Goal: Download file/media

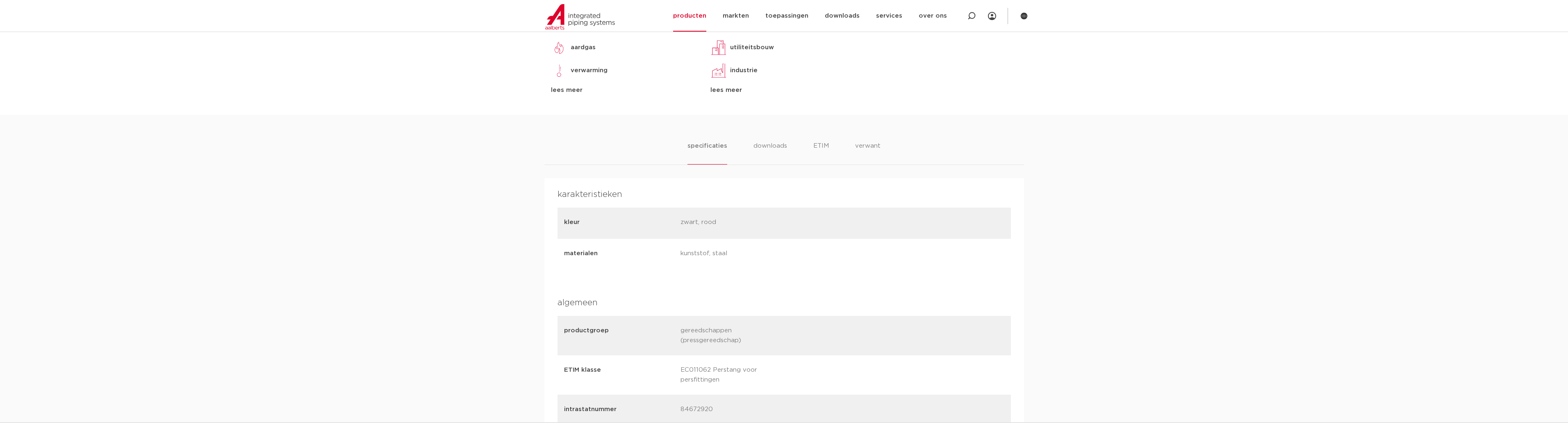
scroll to position [429, 0]
click at [781, 136] on li "downloads" at bounding box center [770, 142] width 34 height 24
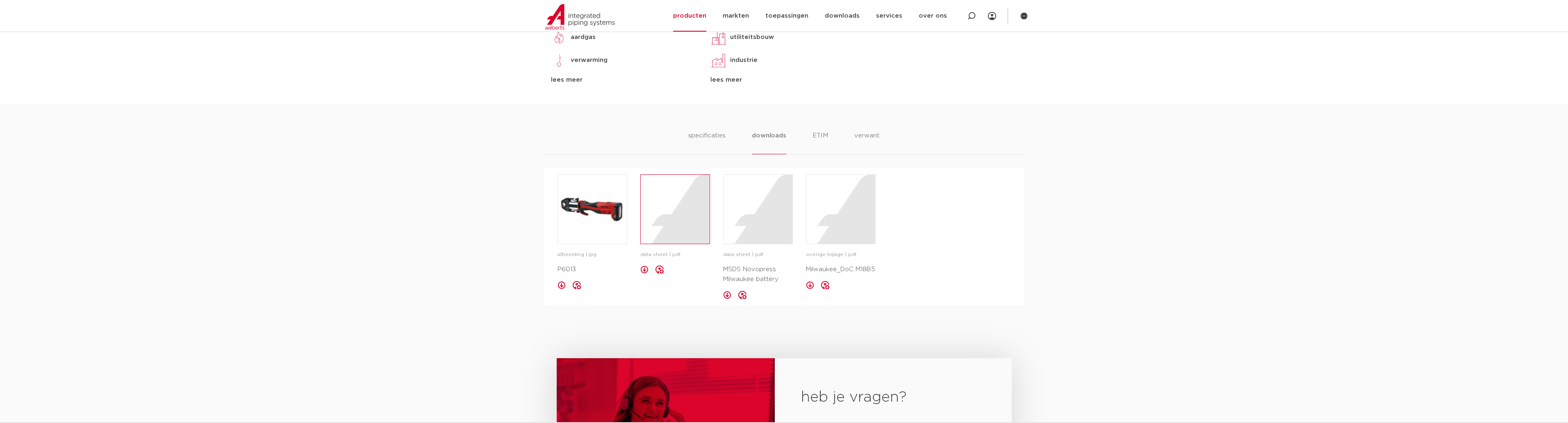
click at [666, 207] on div at bounding box center [675, 209] width 69 height 69
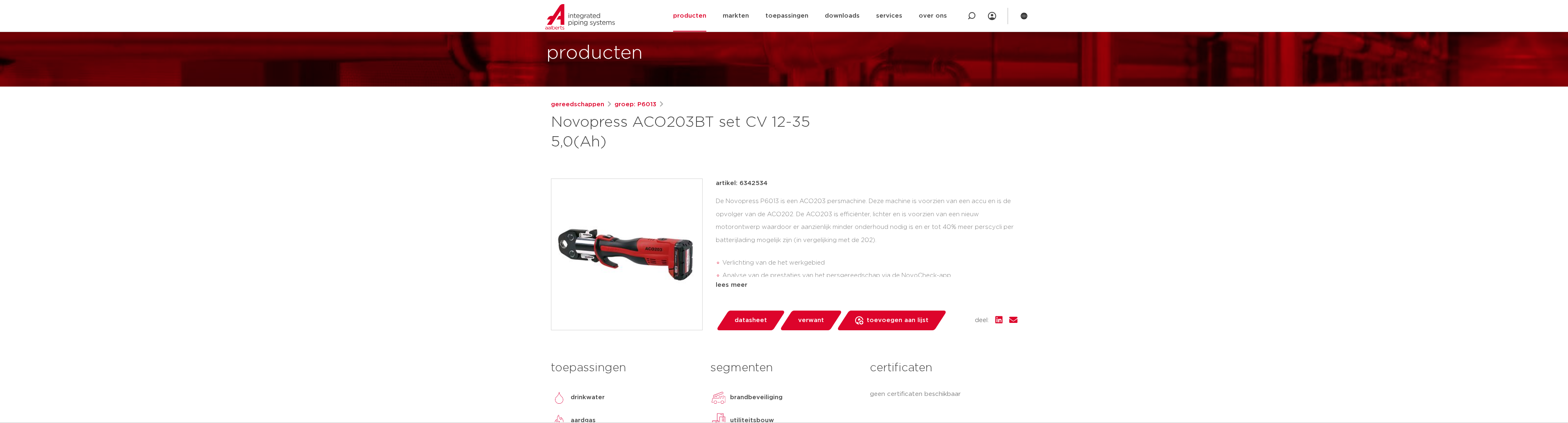
scroll to position [0, 0]
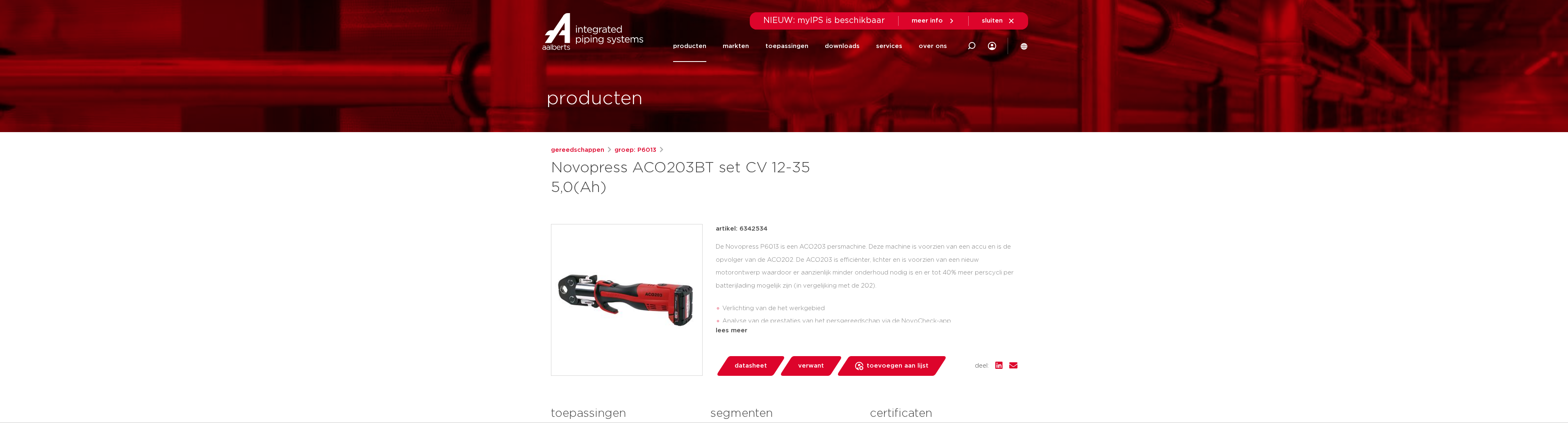
drag, startPoint x: 580, startPoint y: 124, endPoint x: 583, endPoint y: 113, distance: 11.4
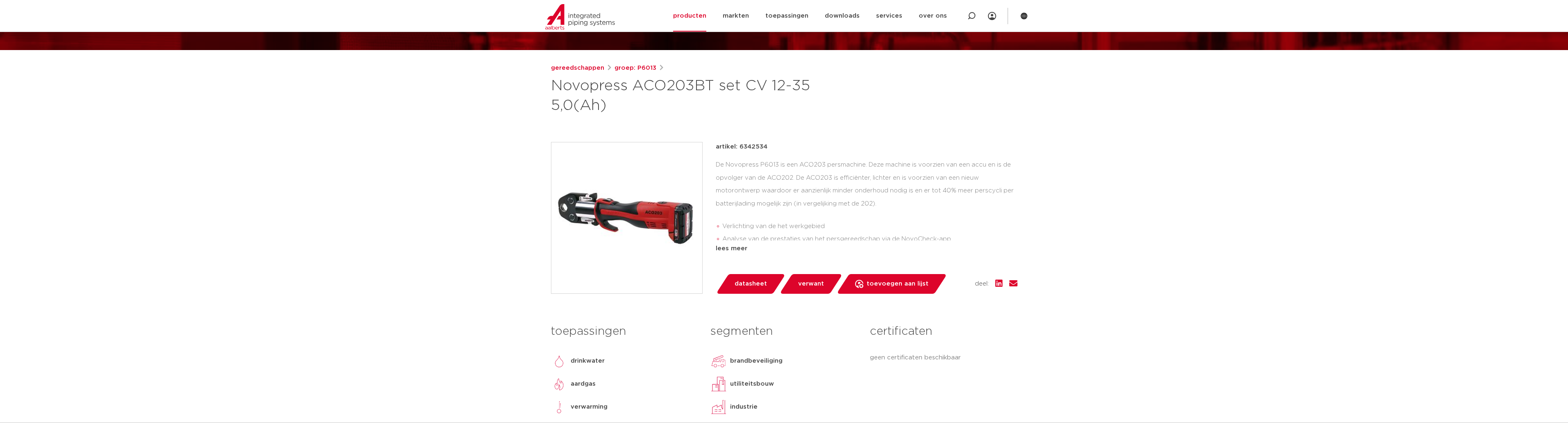
drag, startPoint x: 507, startPoint y: 264, endPoint x: 502, endPoint y: 261, distance: 5.8
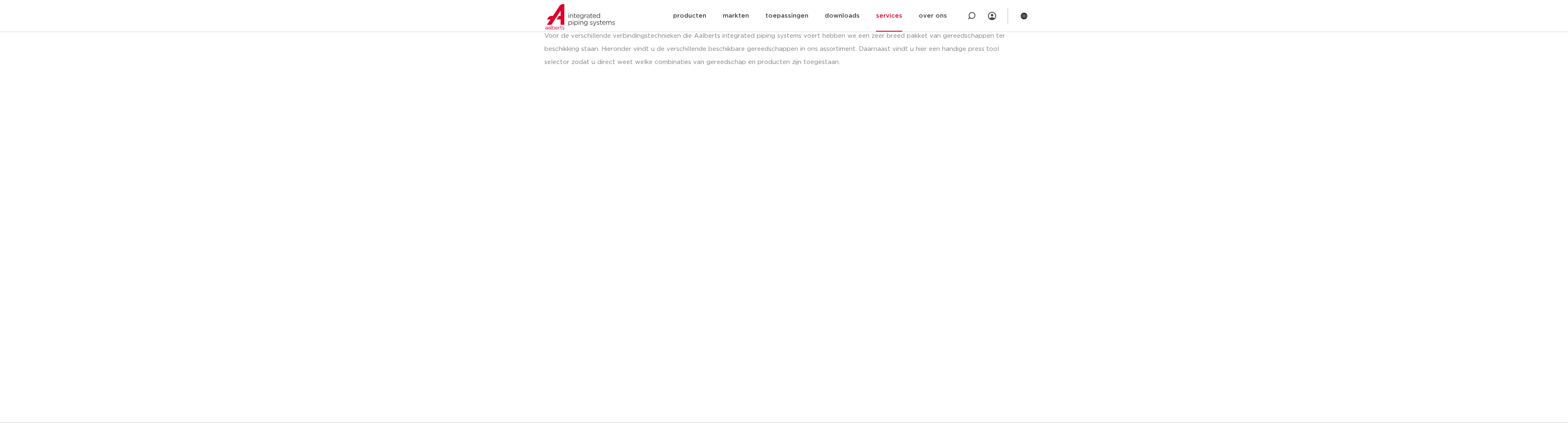
scroll to position [164, 0]
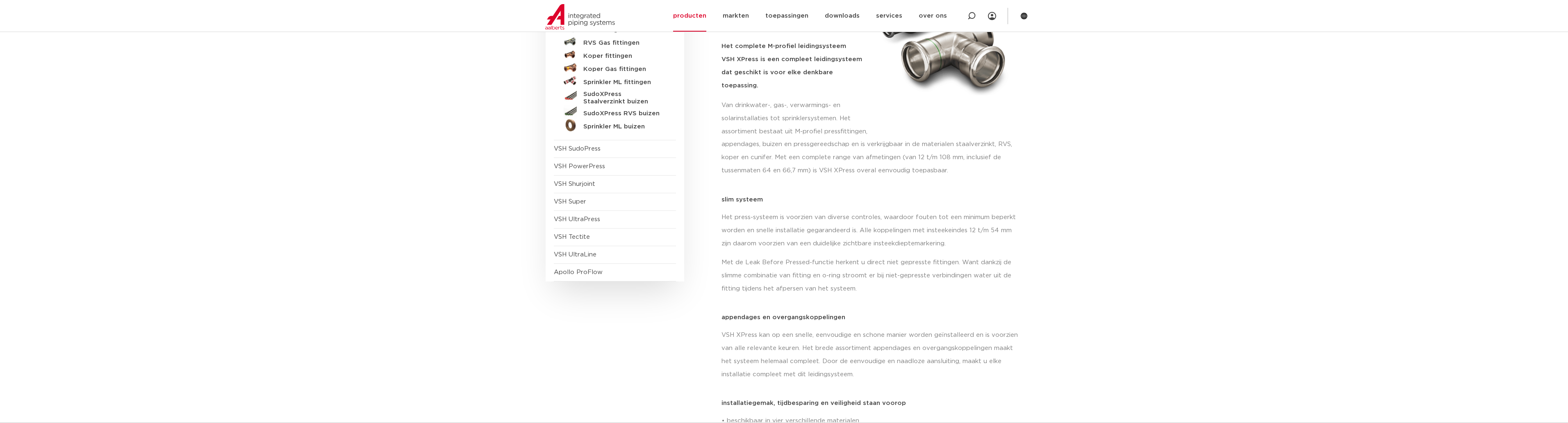
scroll to position [164, 0]
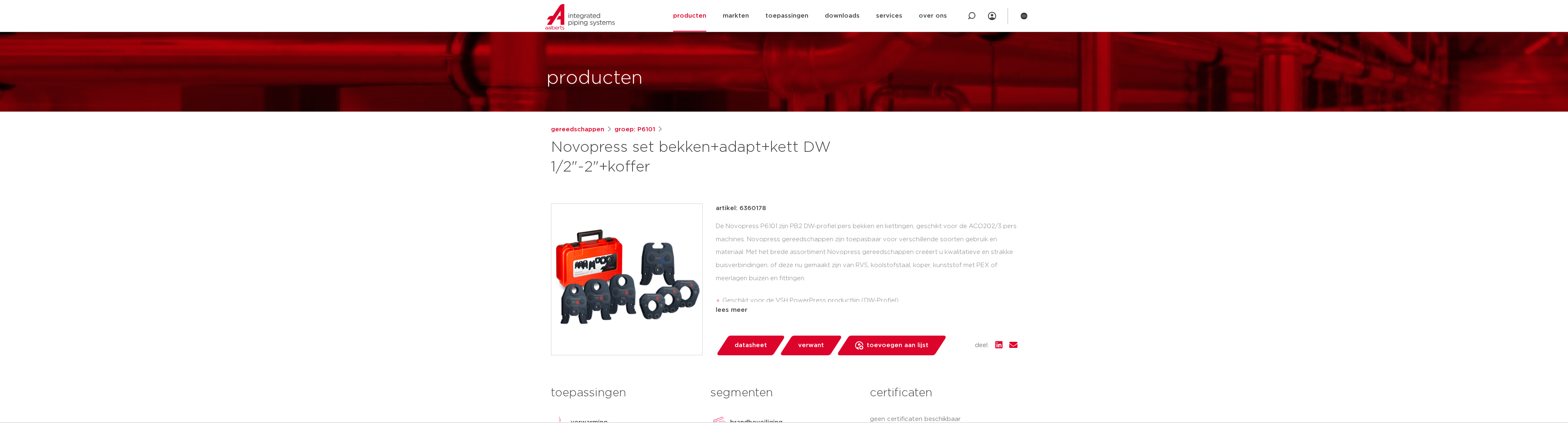
scroll to position [41, 0]
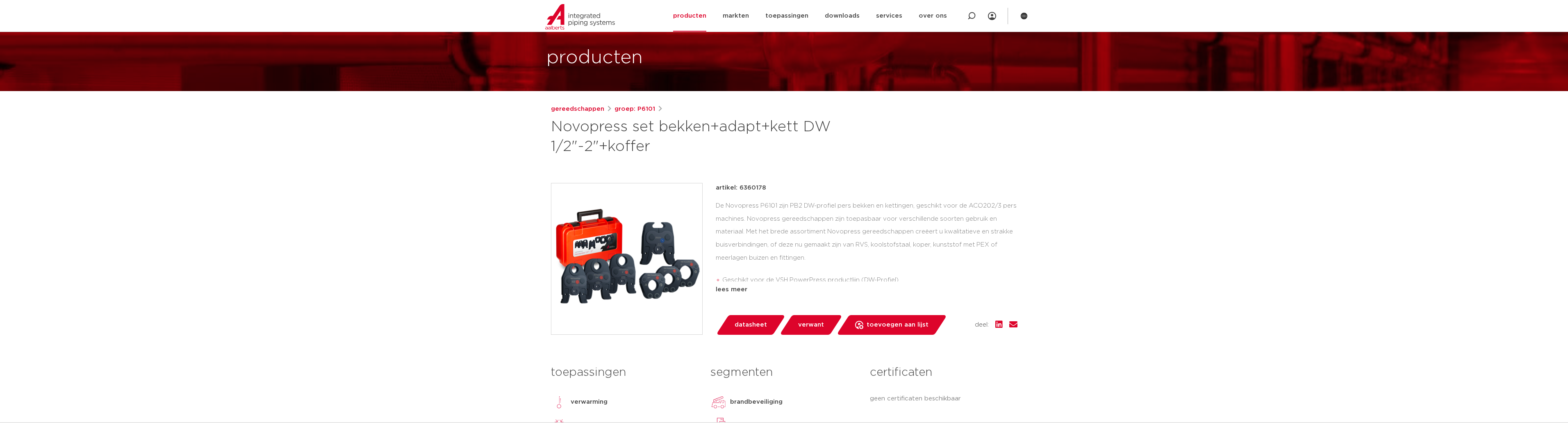
click at [742, 320] on span "datasheet" at bounding box center [750, 324] width 33 height 13
